Goal: Browse casually

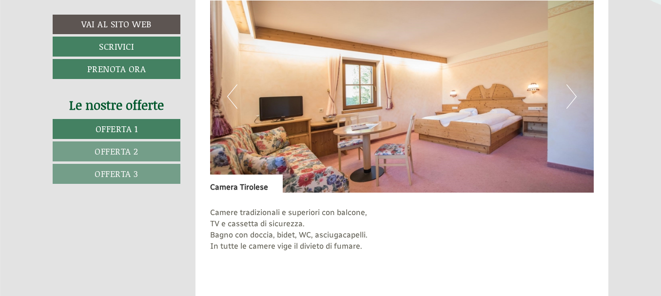
scroll to position [1267, 0]
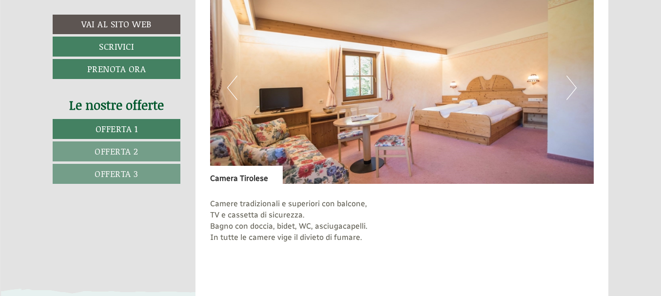
click at [233, 85] on button "Previous" at bounding box center [232, 88] width 10 height 24
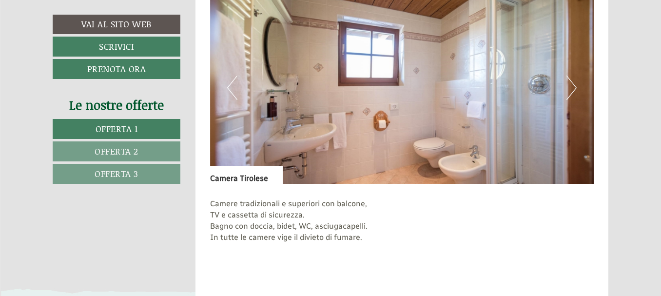
click at [233, 85] on button "Previous" at bounding box center [232, 88] width 10 height 24
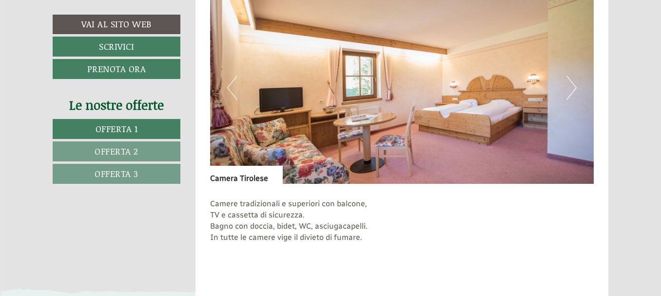
click at [233, 85] on button "Previous" at bounding box center [232, 88] width 10 height 24
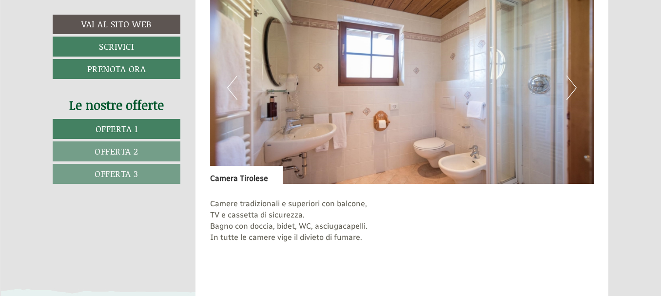
click at [233, 85] on button "Previous" at bounding box center [232, 88] width 10 height 24
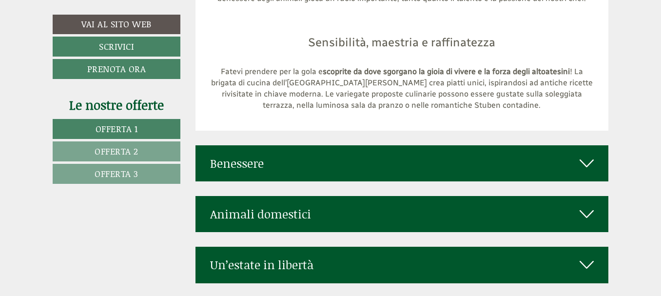
scroll to position [4336, 0]
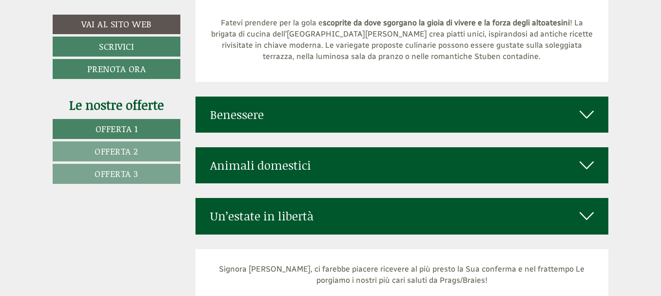
click at [571, 96] on div "Benessere" at bounding box center [401, 114] width 413 height 36
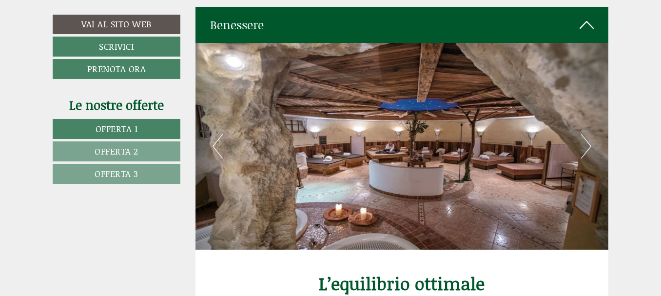
scroll to position [4433, 0]
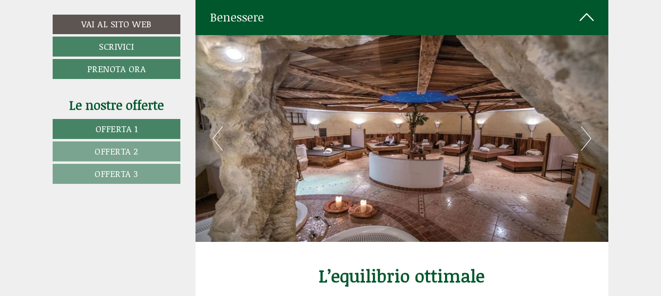
click at [591, 114] on img at bounding box center [401, 138] width 413 height 207
click at [584, 126] on button "Next" at bounding box center [586, 138] width 10 height 24
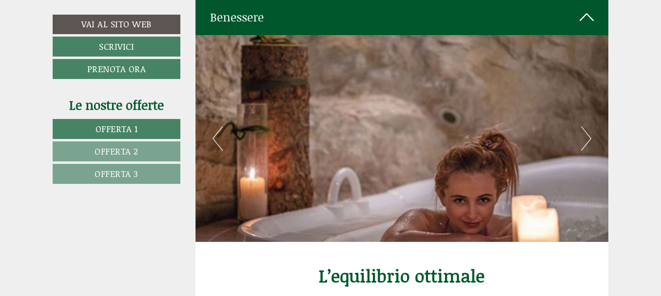
click at [584, 126] on button "Next" at bounding box center [586, 138] width 10 height 24
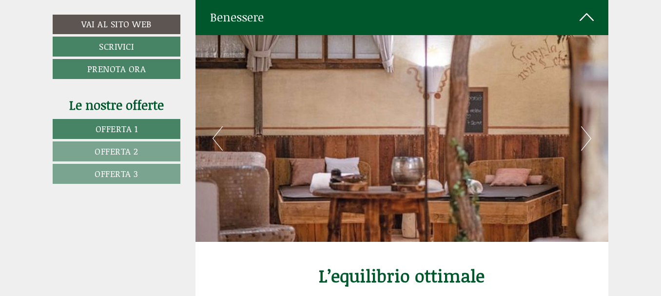
click at [584, 126] on button "Next" at bounding box center [586, 138] width 10 height 24
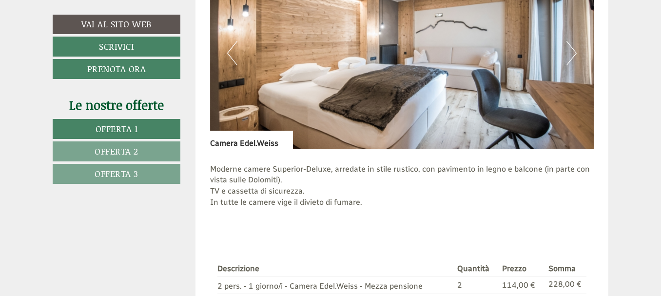
scroll to position [1793, 0]
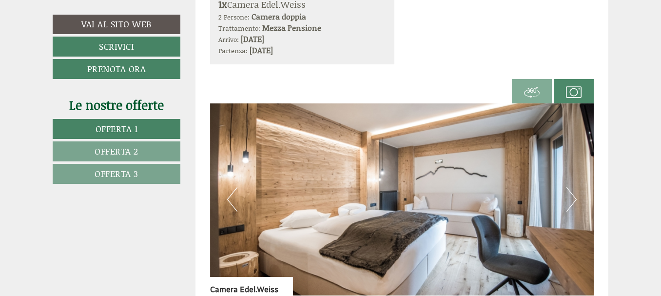
click at [573, 189] on button "Next" at bounding box center [571, 199] width 10 height 24
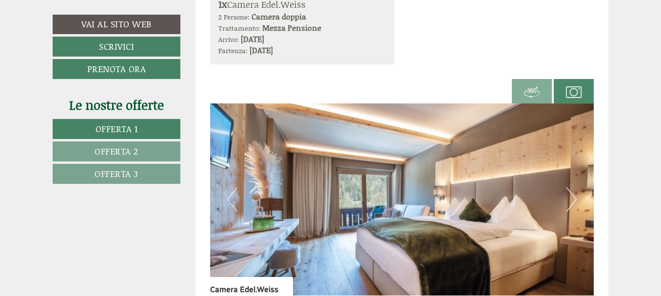
click at [573, 189] on button "Next" at bounding box center [571, 199] width 10 height 24
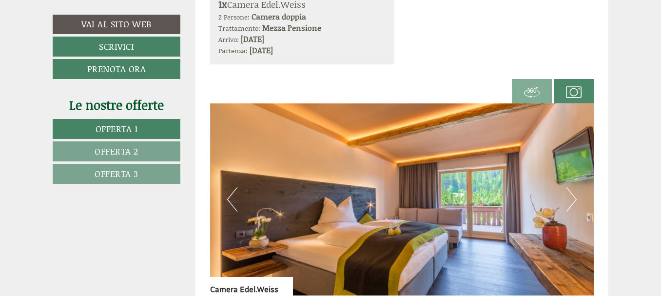
click at [573, 189] on button "Next" at bounding box center [571, 199] width 10 height 24
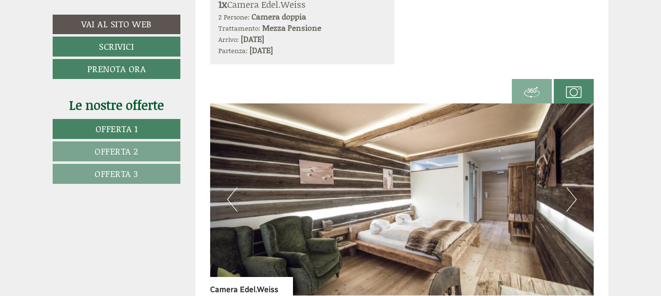
click at [573, 189] on button "Next" at bounding box center [571, 199] width 10 height 24
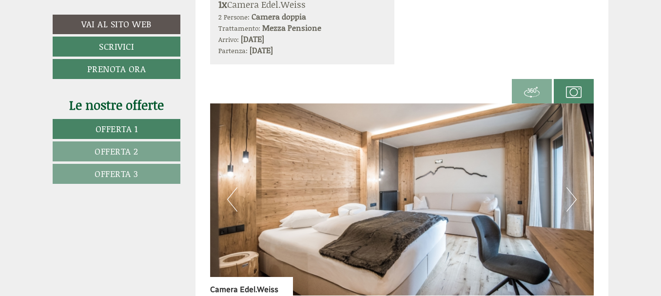
click at [573, 189] on button "Next" at bounding box center [571, 199] width 10 height 24
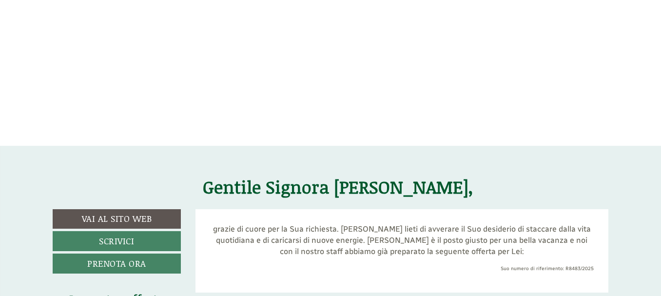
scroll to position [0, 0]
